Goal: Information Seeking & Learning: Learn about a topic

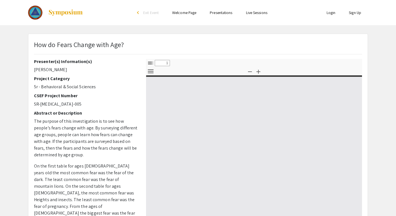
select select "custom"
type input "0"
select select "custom"
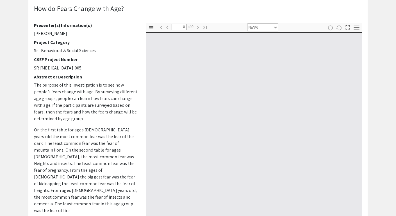
type input "1"
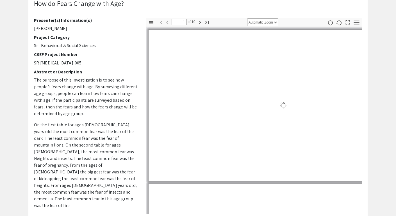
select select "auto"
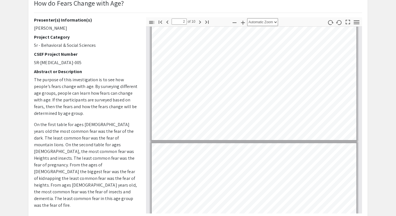
type input "1"
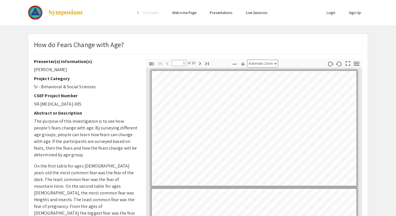
click at [65, 13] on img at bounding box center [65, 12] width 35 height 7
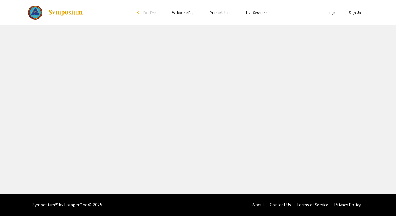
select select "custom"
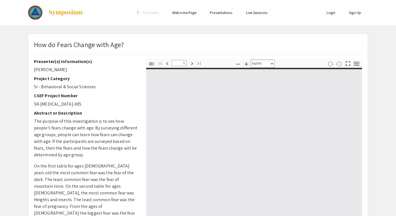
type input "0"
select select "custom"
type input "1"
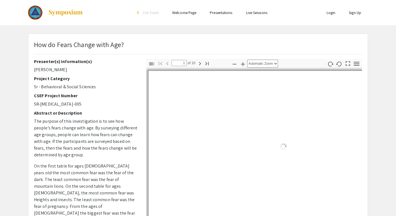
select select "auto"
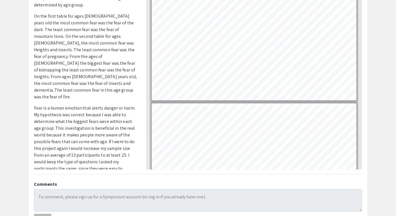
scroll to position [87, 0]
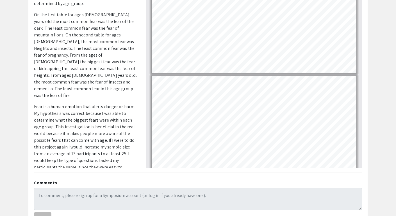
type input "10"
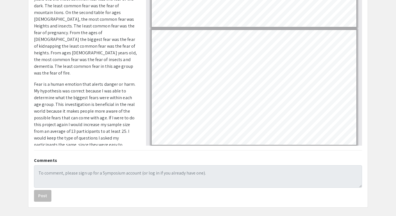
scroll to position [0, 0]
